Goal: Communication & Community: Answer question/provide support

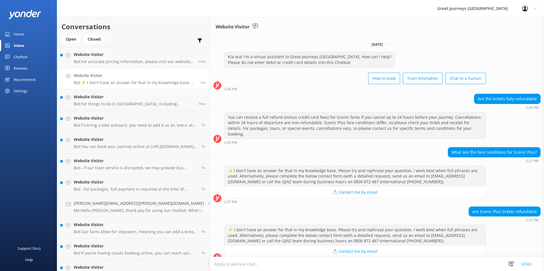
scroll to position [3, 0]
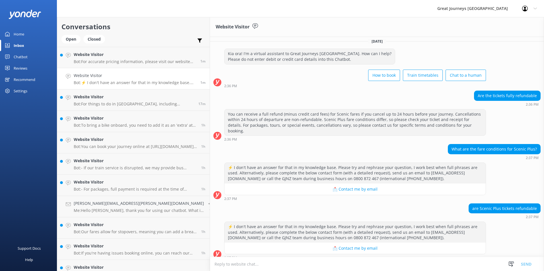
click at [241, 264] on textarea at bounding box center [377, 264] width 334 height 14
type textarea "S"
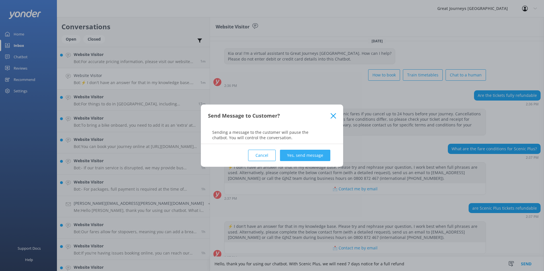
type textarea "Hello, thank you for using our chatbot. With Scenic Plus, we will need 7 days n…"
click at [305, 153] on button "Yes, send message" at bounding box center [305, 155] width 50 height 11
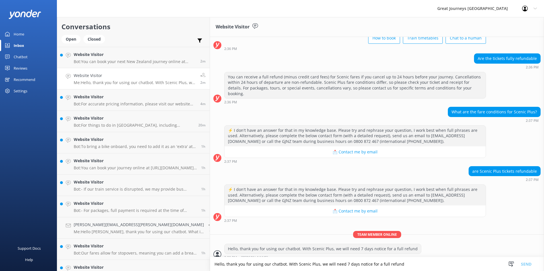
scroll to position [59, 0]
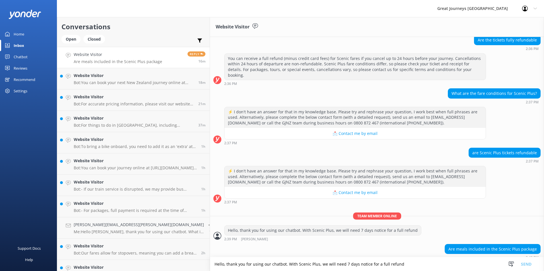
click at [212, 266] on textarea "Hello, thank you for using our chatbot. With Scenic Plus, we will need 7 days n…" at bounding box center [377, 264] width 334 height 14
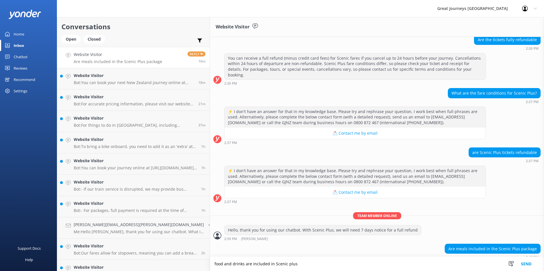
type textarea "food and drinks are included in Scenic plus"
click at [528, 264] on button "Send" at bounding box center [525, 264] width 21 height 14
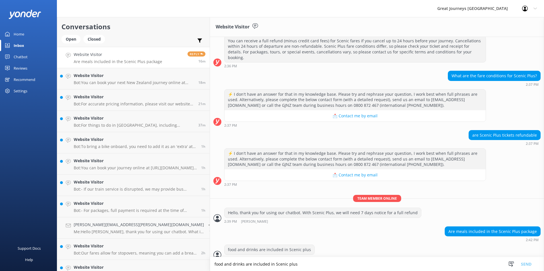
scroll to position [77, 0]
